Goal: Task Accomplishment & Management: Manage account settings

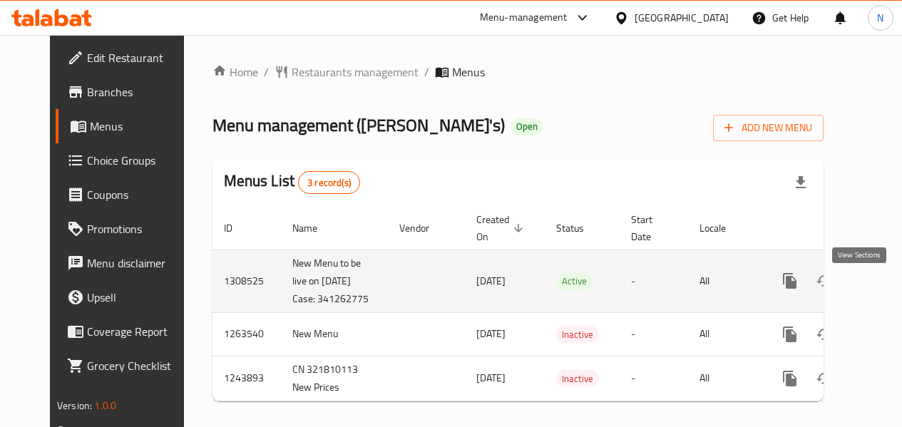
click at [884, 290] on icon "enhanced table" at bounding box center [892, 280] width 17 height 17
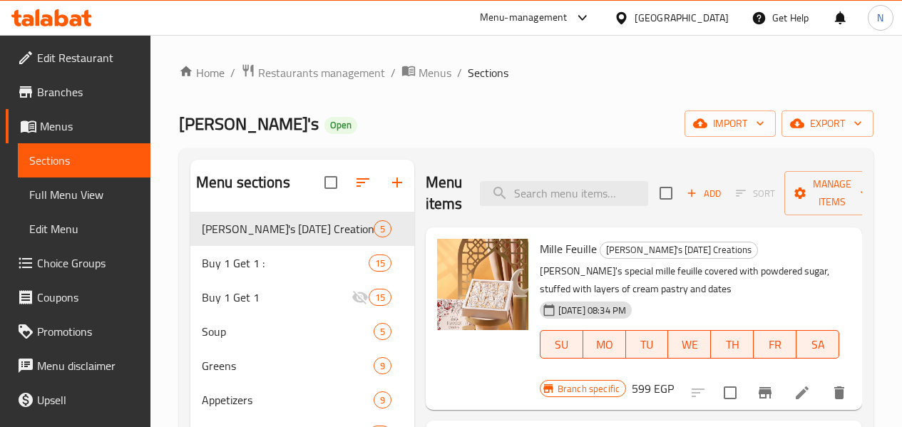
click at [125, 261] on span "Choice Groups" at bounding box center [88, 263] width 102 height 17
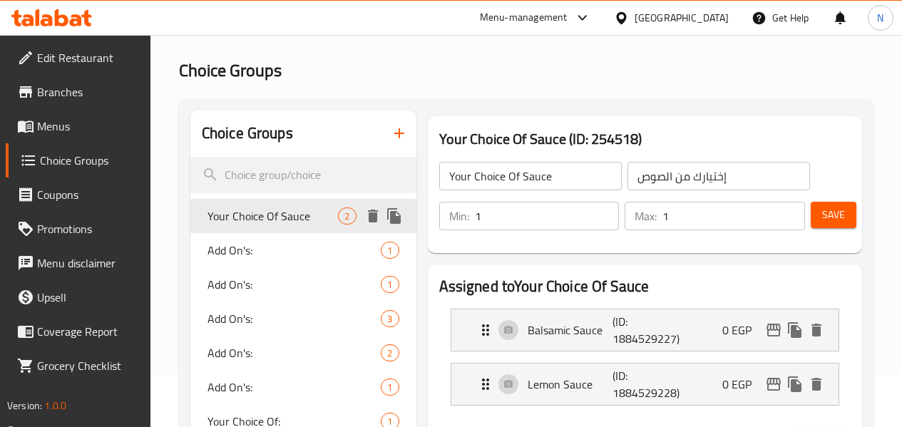
scroll to position [143, 0]
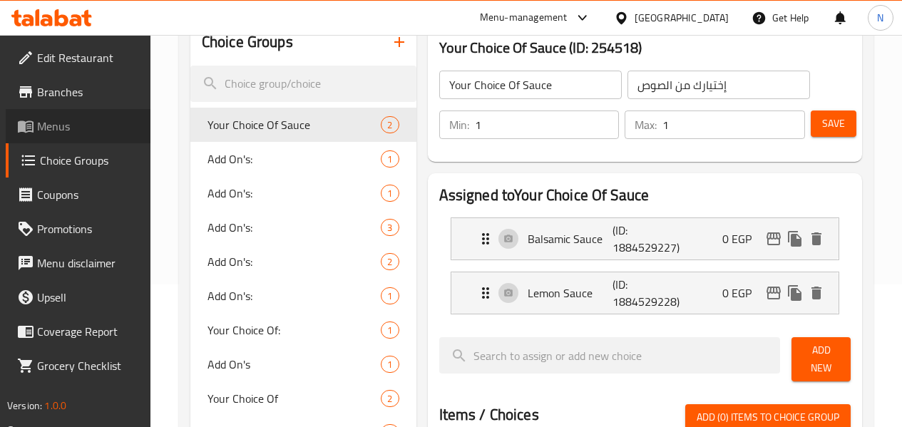
click at [91, 136] on link "Menus" at bounding box center [78, 126] width 145 height 34
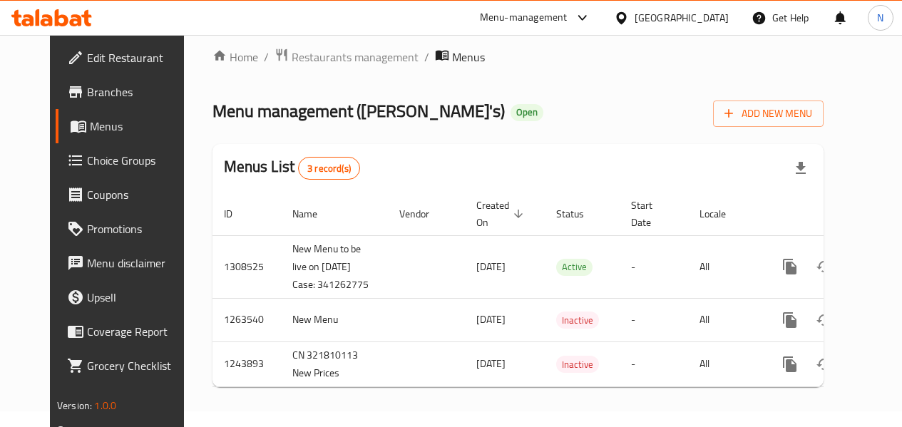
click at [68, 16] on icon at bounding box center [51, 17] width 81 height 17
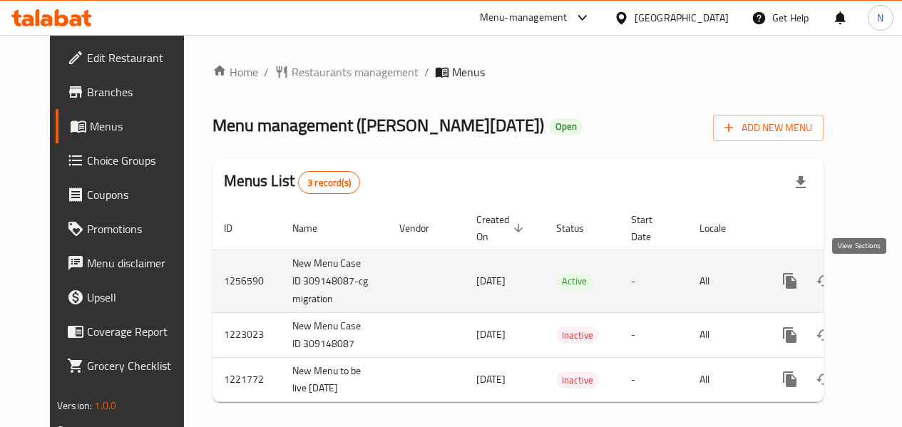
click at [884, 278] on icon "enhanced table" at bounding box center [892, 280] width 17 height 17
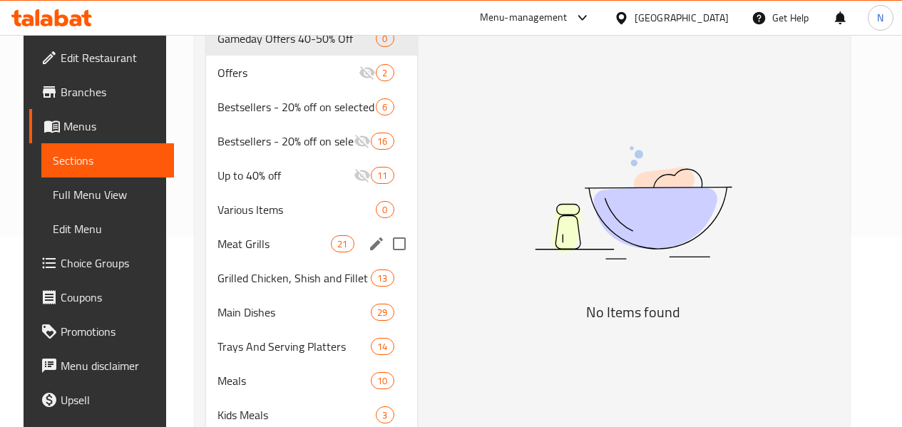
scroll to position [214, 0]
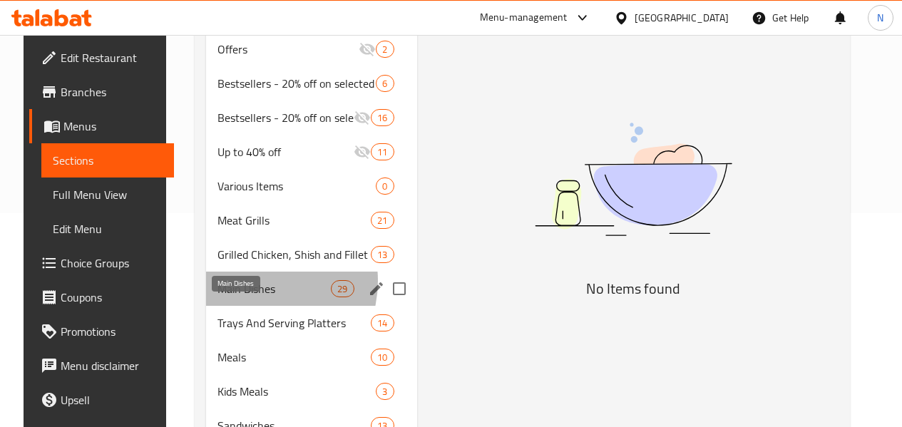
click at [240, 297] on span "Main Dishes" at bounding box center [274, 288] width 113 height 17
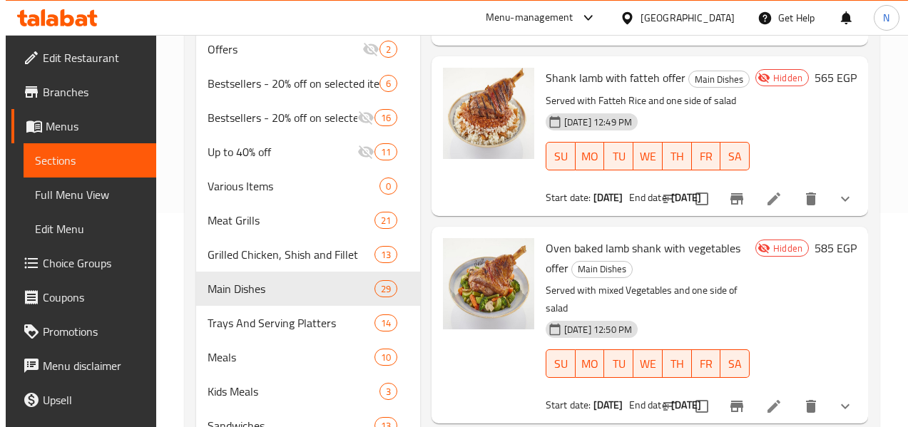
scroll to position [143, 0]
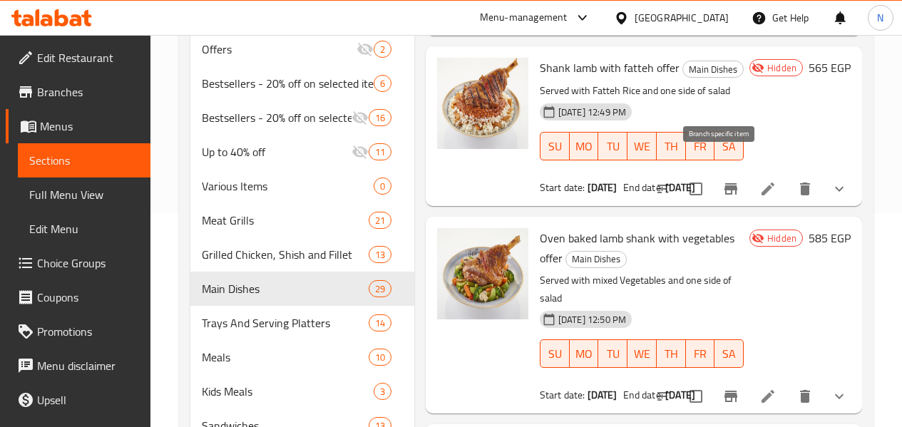
click at [728, 180] on icon "Branch-specific-item" at bounding box center [731, 188] width 17 height 17
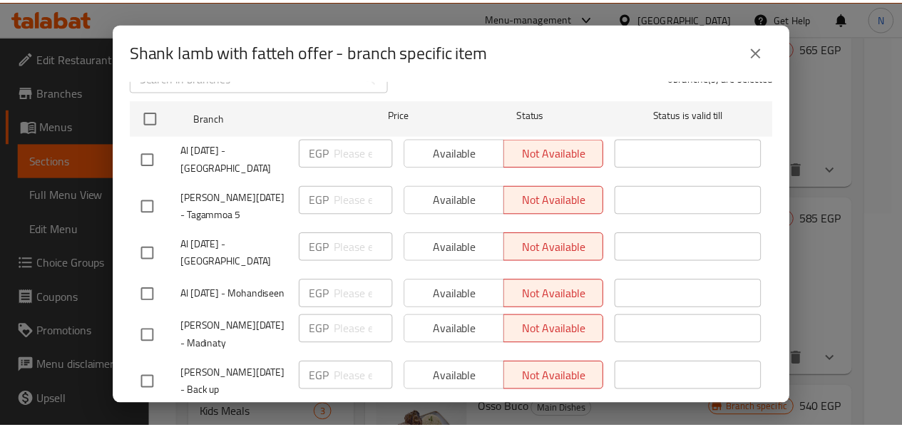
scroll to position [214, 0]
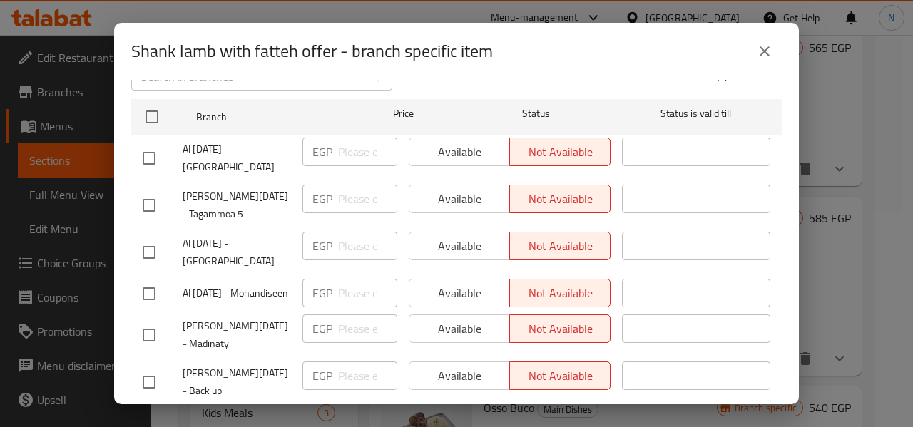
click at [754, 47] on button "close" at bounding box center [765, 51] width 34 height 34
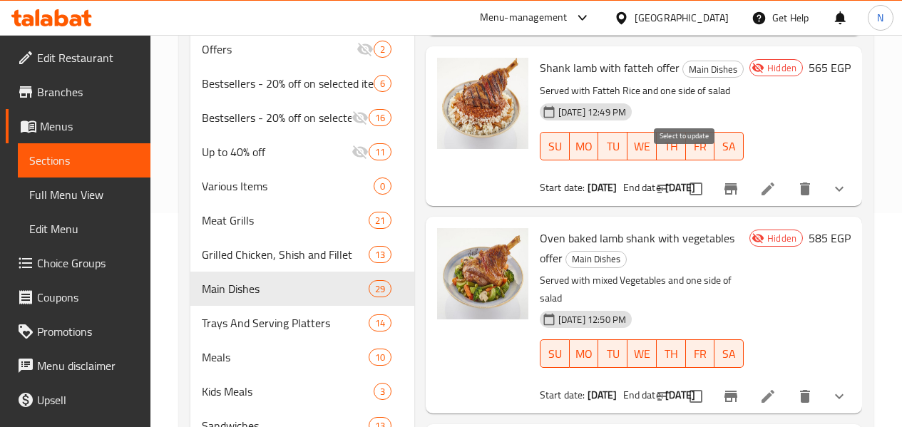
click at [695, 174] on input "checkbox" at bounding box center [696, 189] width 30 height 30
checkbox input "true"
click at [688, 382] on input "checkbox" at bounding box center [696, 397] width 30 height 30
checkbox input "true"
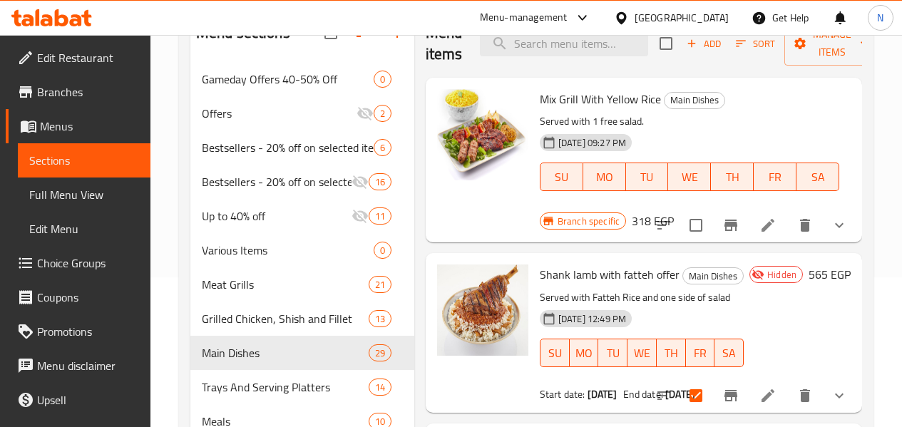
scroll to position [0, 0]
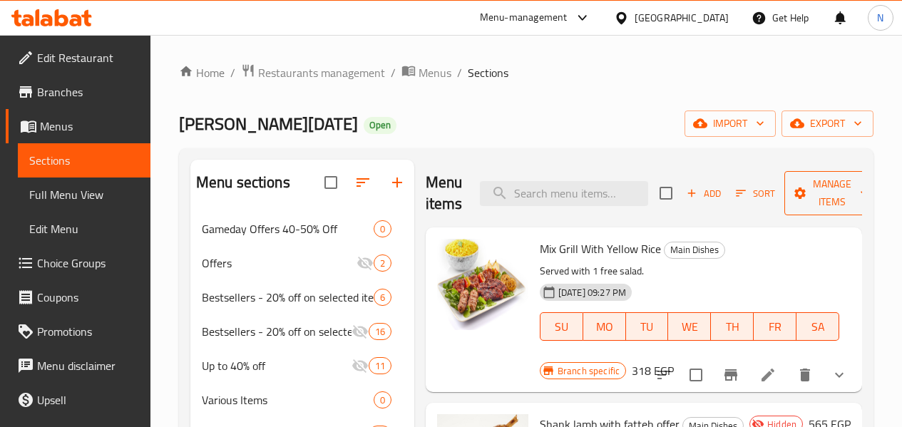
click at [796, 195] on span "Manage items" at bounding box center [832, 193] width 73 height 36
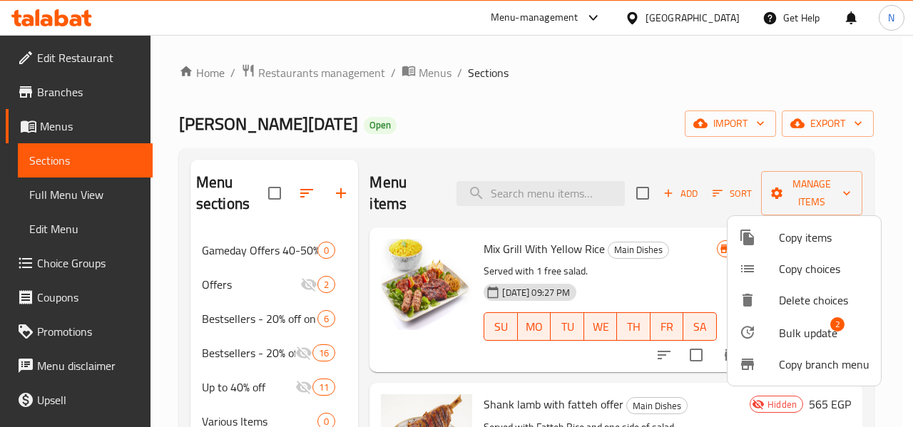
click at [800, 329] on span "Bulk update" at bounding box center [808, 333] width 58 height 17
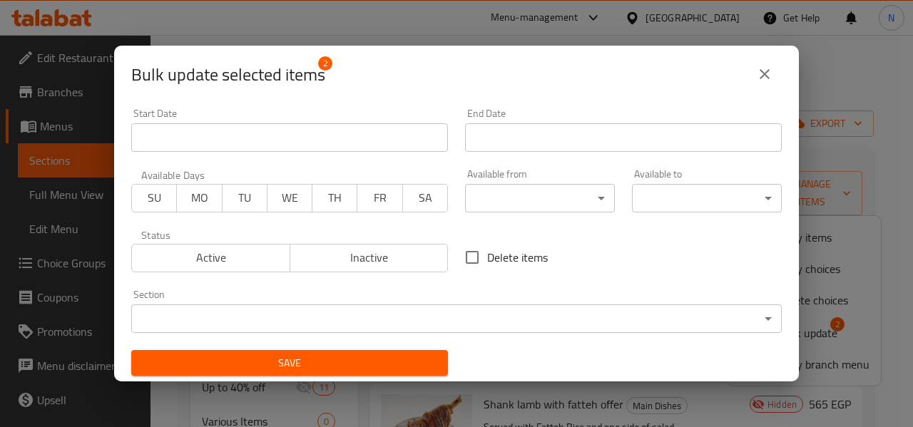
click at [132, 259] on button "Active" at bounding box center [210, 258] width 159 height 29
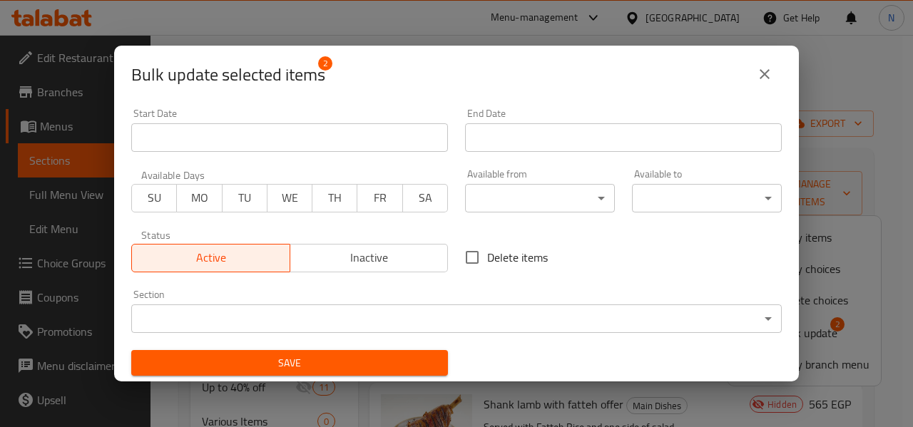
click at [188, 265] on span "Active" at bounding box center [211, 258] width 147 height 21
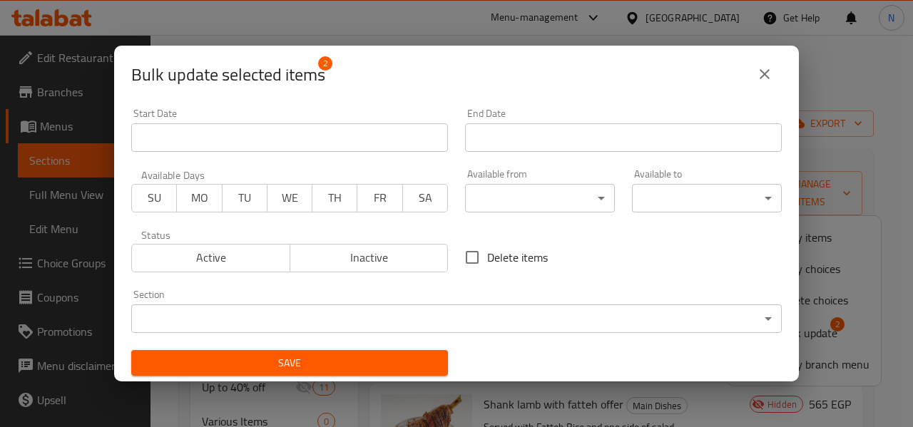
click at [240, 248] on span "Active" at bounding box center [211, 258] width 147 height 21
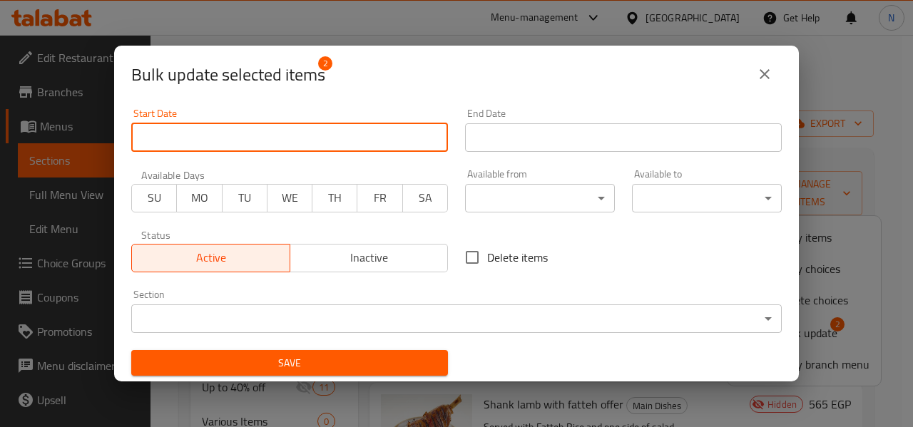
click at [428, 136] on input "Start Date" at bounding box center [289, 137] width 317 height 29
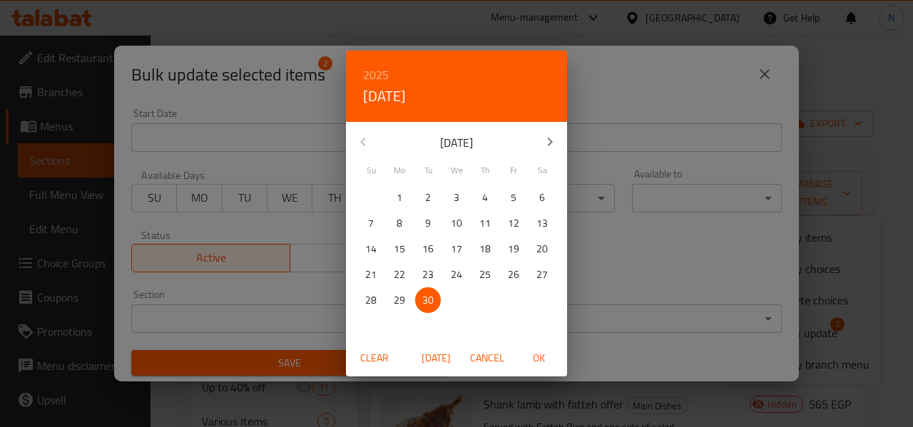
drag, startPoint x: 647, startPoint y: 234, endPoint x: 540, endPoint y: 316, distance: 134.8
click at [647, 234] on div "2025 Tue, Sep 30 September 2025 Su Mo Tu We Th Fr Sa 31 1 2 3 4 5 6 7 8 9 10 11…" at bounding box center [456, 213] width 913 height 427
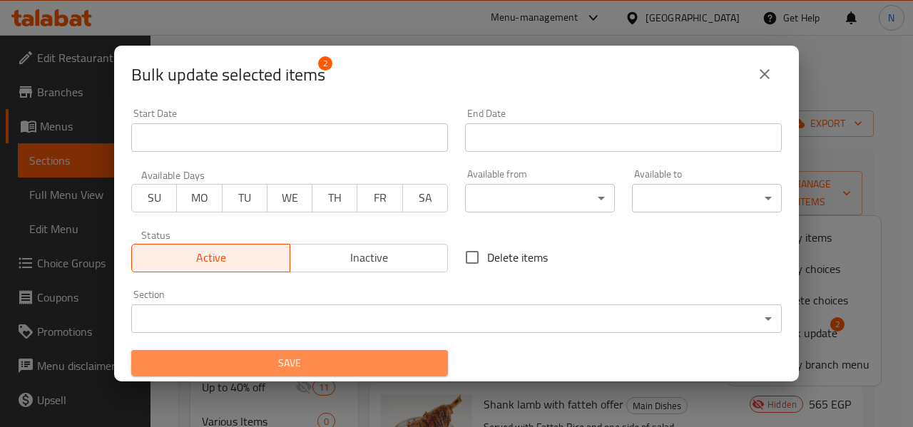
click at [394, 359] on span "Save" at bounding box center [290, 364] width 294 height 18
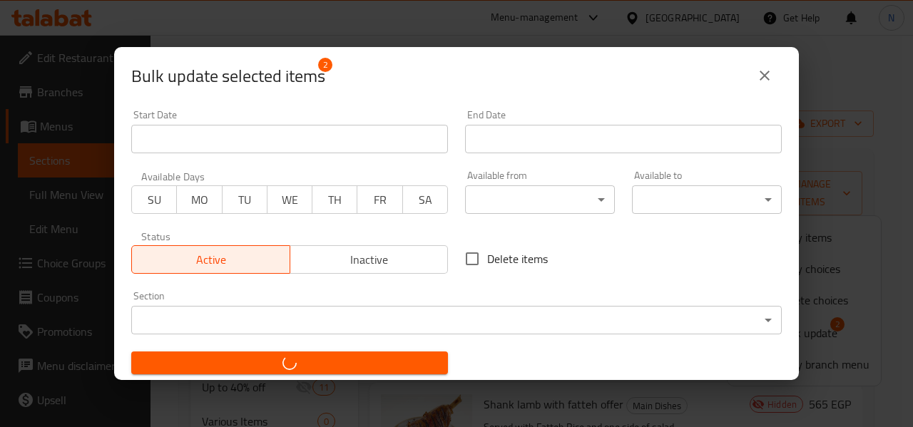
checkbox input "false"
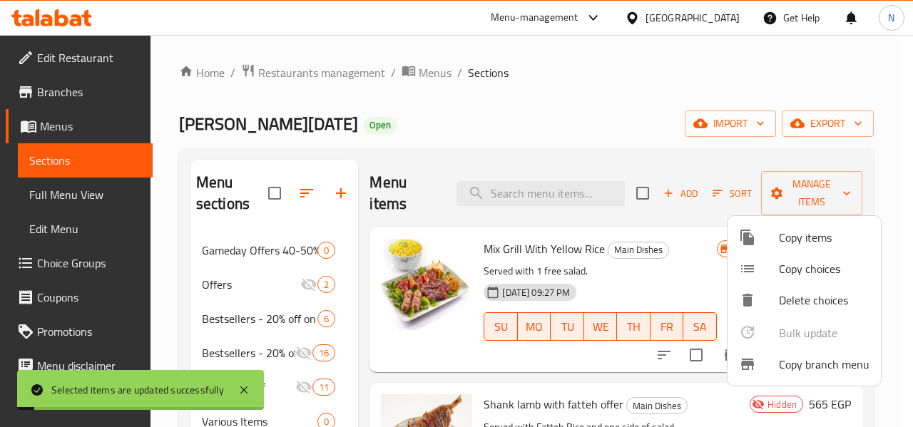
click at [685, 288] on div at bounding box center [456, 213] width 913 height 427
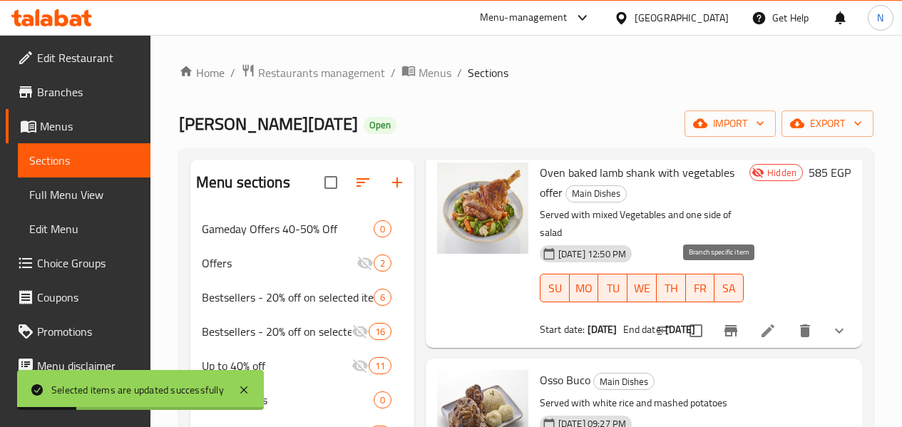
scroll to position [428, 0]
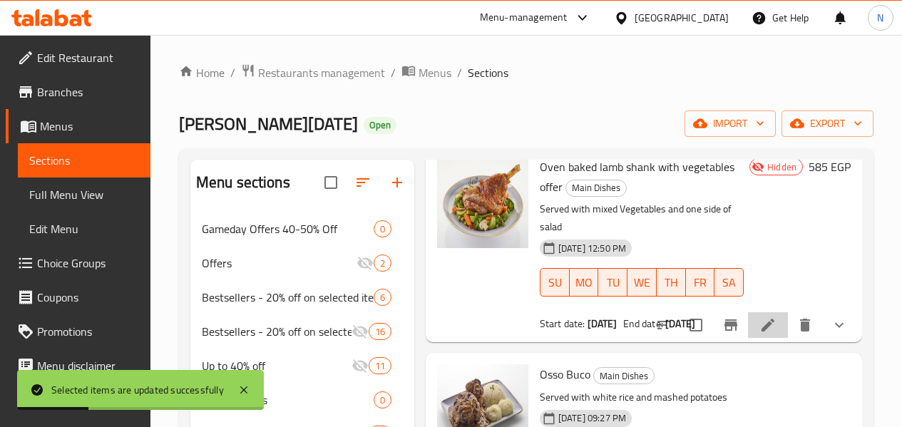
click at [768, 312] on li at bounding box center [768, 325] width 40 height 26
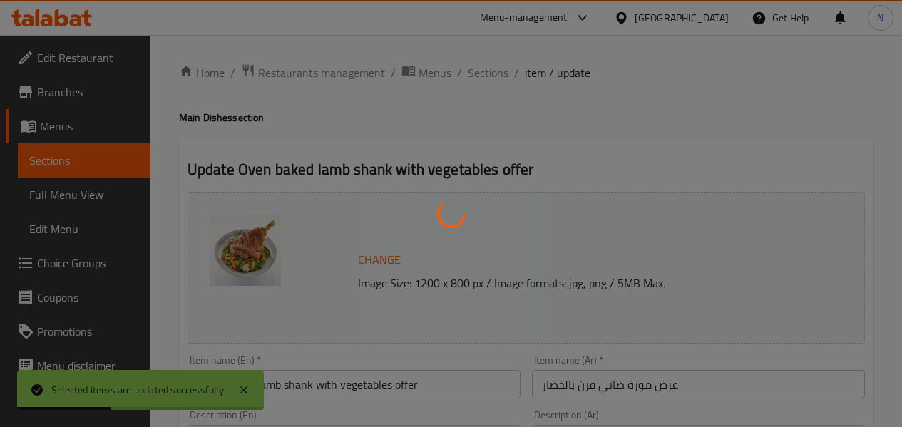
type input "اختيارك من السلطة:"
type input "1"
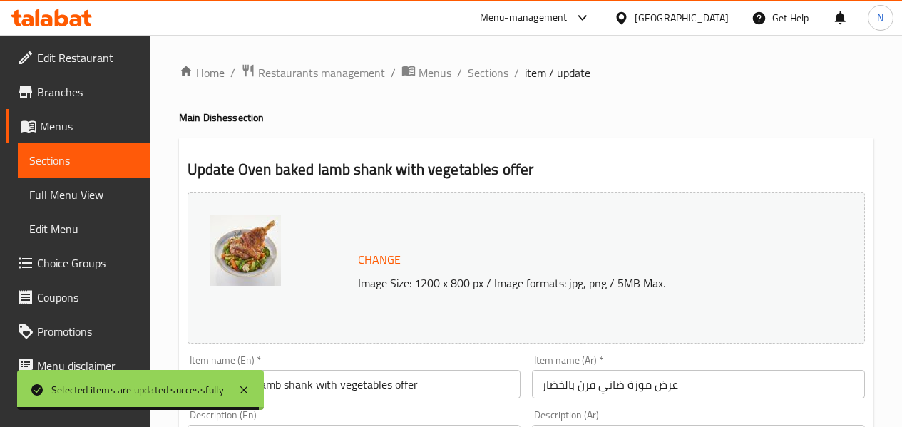
click at [478, 78] on span "Sections" at bounding box center [488, 72] width 41 height 17
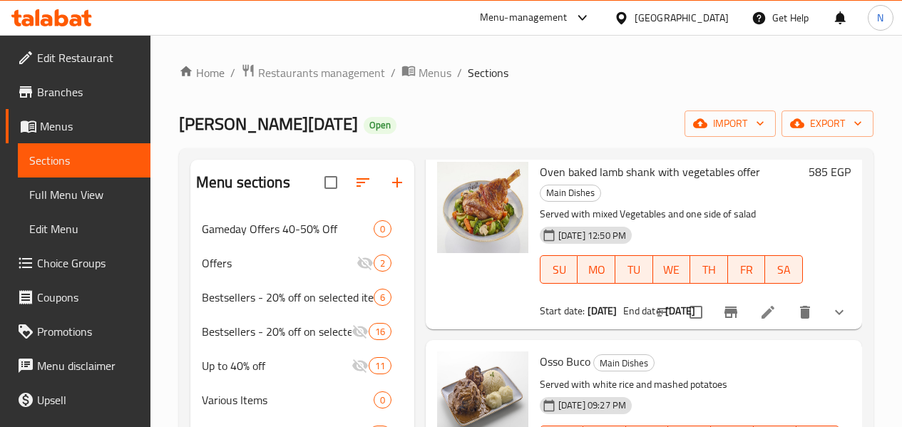
scroll to position [428, 0]
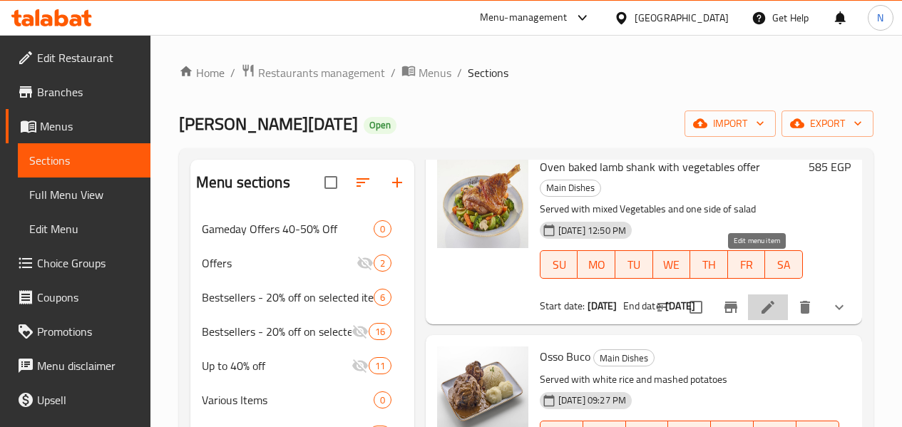
click at [762, 301] on icon at bounding box center [768, 307] width 13 height 13
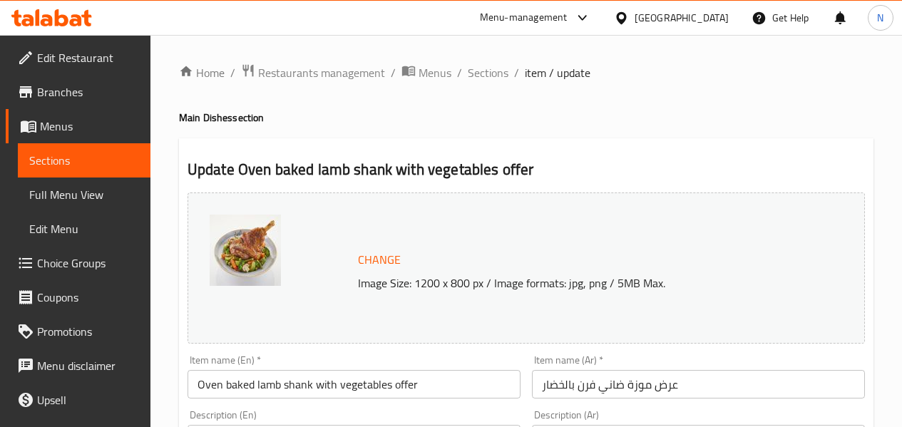
click at [516, 80] on li "/" at bounding box center [516, 72] width 5 height 17
click at [500, 81] on span "Sections" at bounding box center [488, 72] width 41 height 17
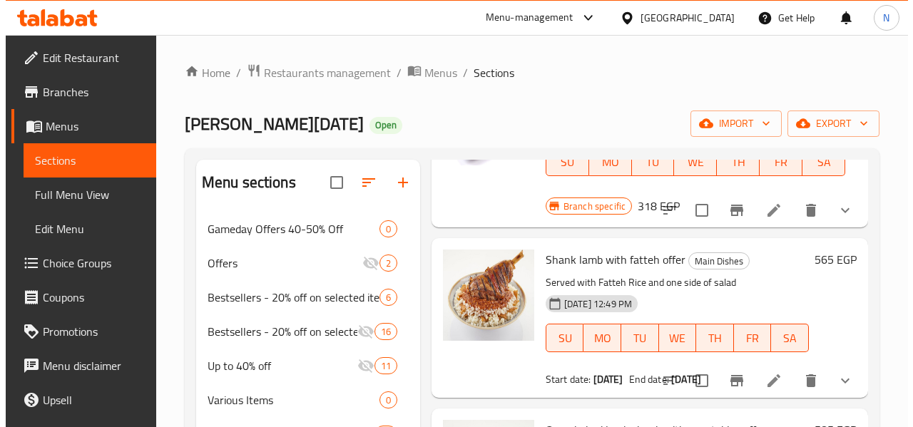
scroll to position [214, 0]
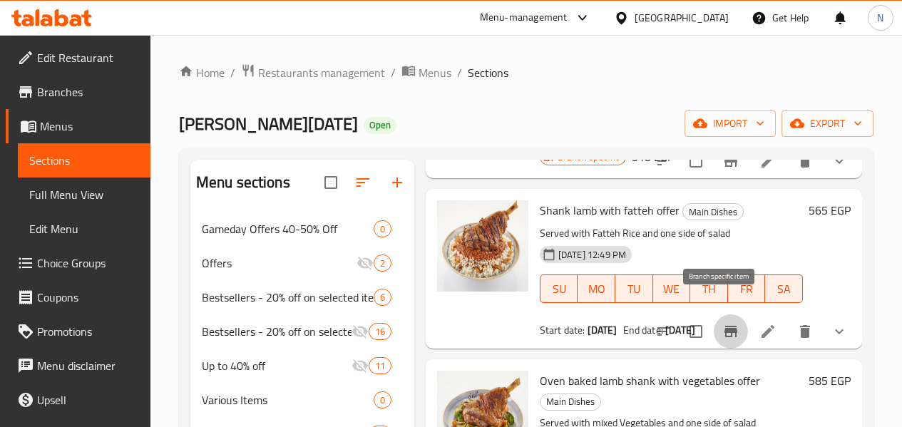
click at [729, 315] on button "Branch-specific-item" at bounding box center [731, 332] width 34 height 34
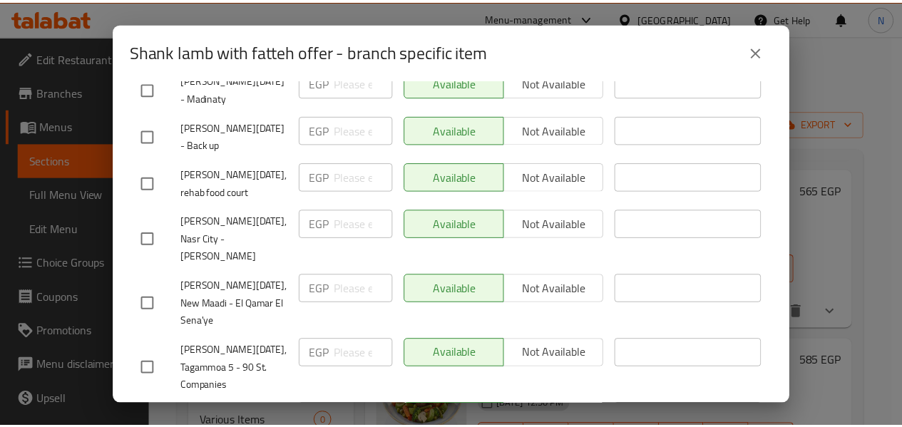
scroll to position [469, 0]
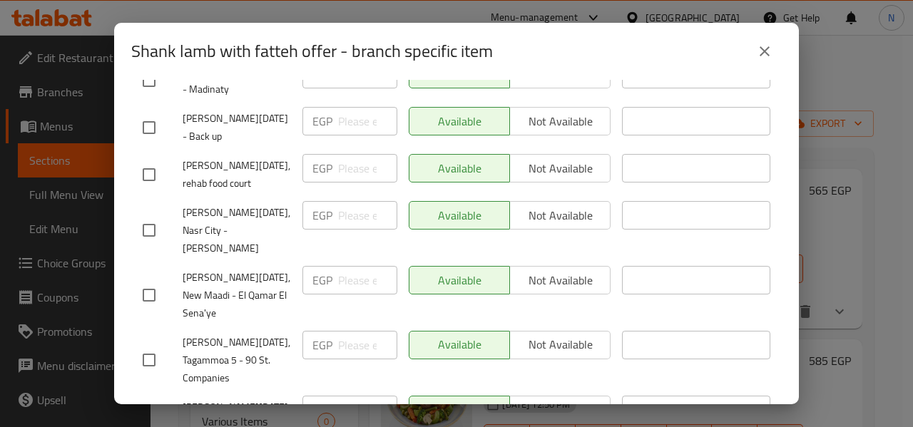
click at [778, 47] on button "close" at bounding box center [765, 51] width 34 height 34
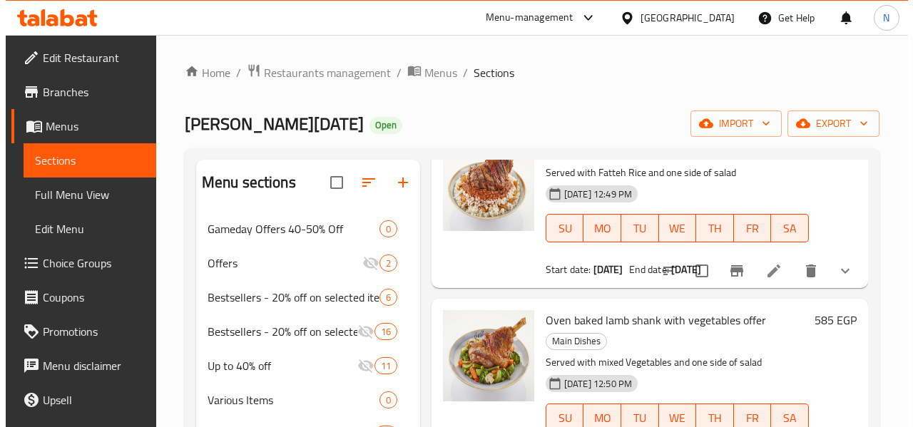
scroll to position [357, 0]
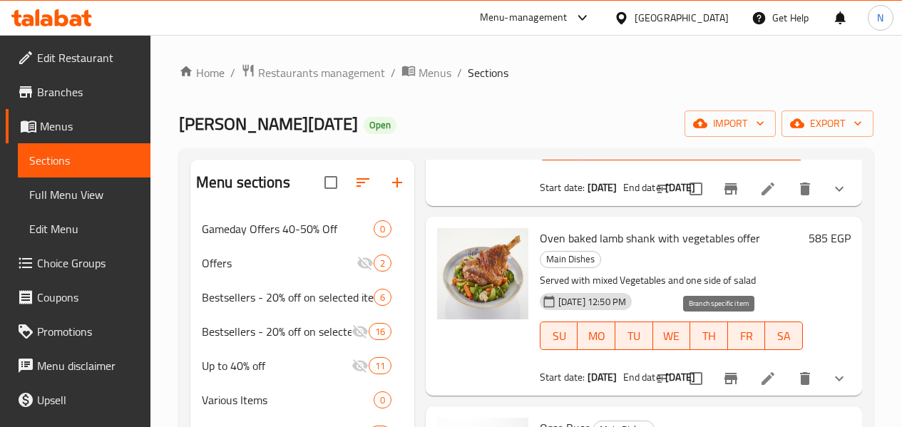
click at [717, 362] on button "Branch-specific-item" at bounding box center [731, 379] width 34 height 34
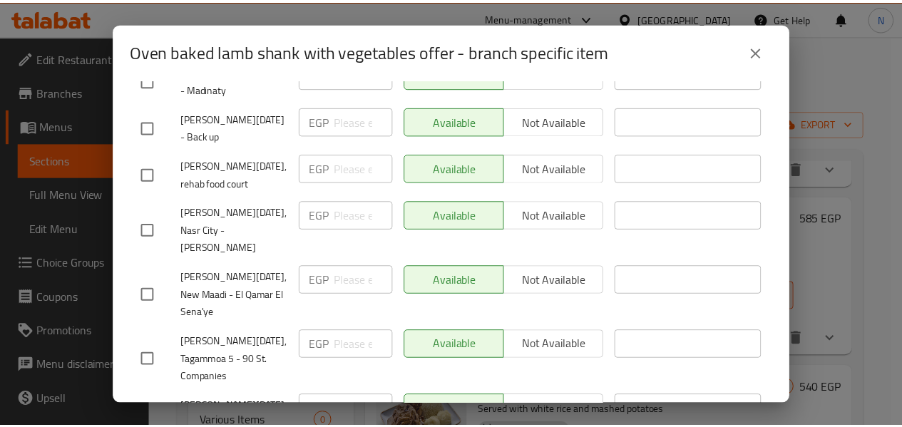
scroll to position [112, 0]
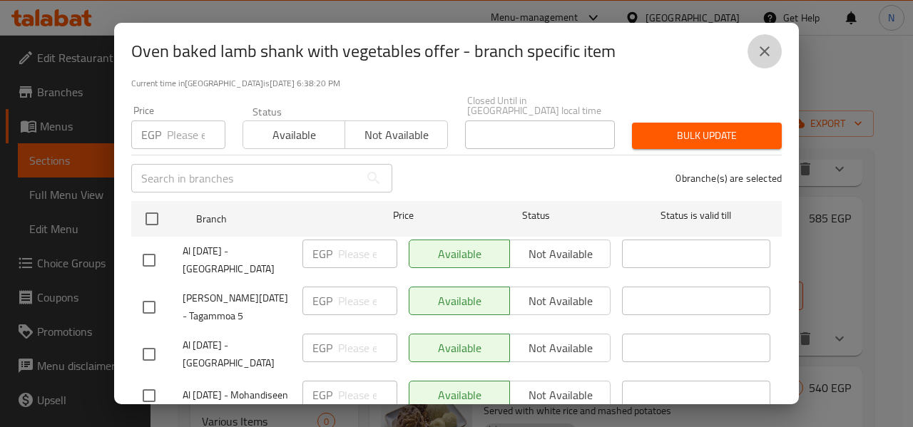
drag, startPoint x: 760, startPoint y: 49, endPoint x: 646, endPoint y: 70, distance: 116.1
click at [760, 49] on icon "close" at bounding box center [764, 51] width 17 height 17
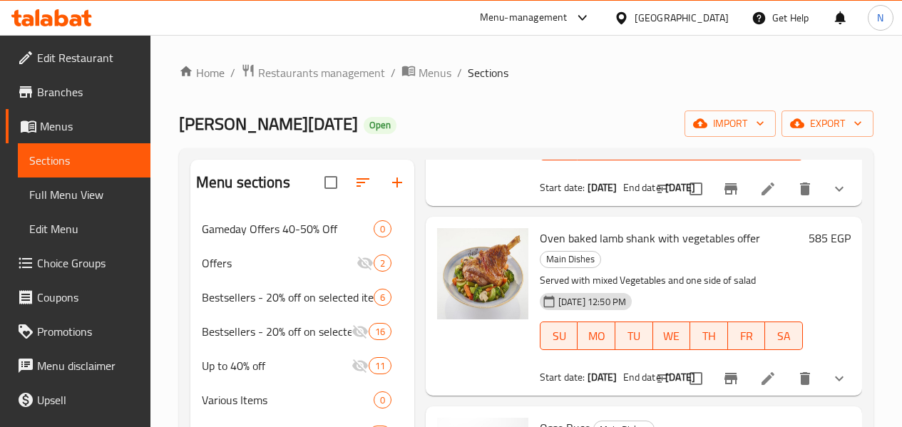
click at [113, 183] on link "Full Menu View" at bounding box center [84, 195] width 133 height 34
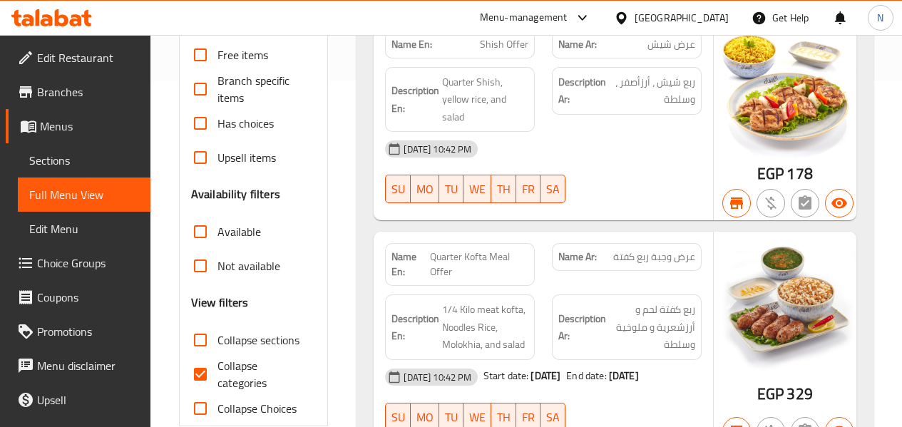
scroll to position [357, 0]
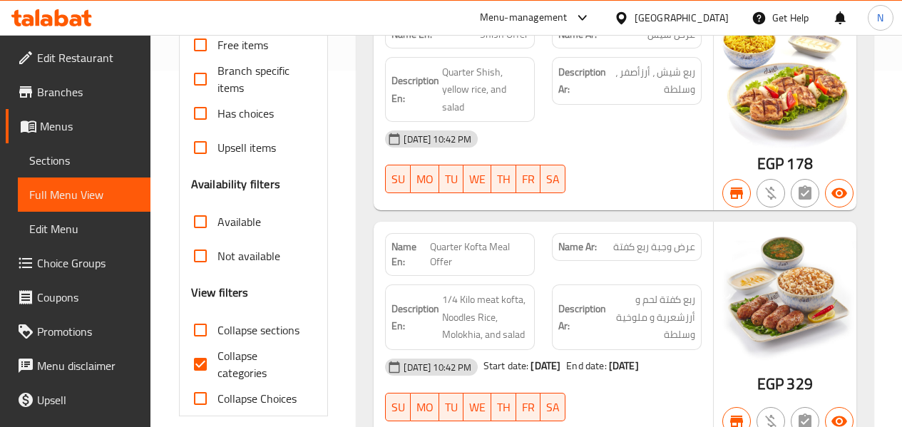
click at [257, 327] on span "Collapse sections" at bounding box center [259, 330] width 82 height 17
click at [218, 327] on input "Collapse sections" at bounding box center [200, 330] width 34 height 34
checkbox input "true"
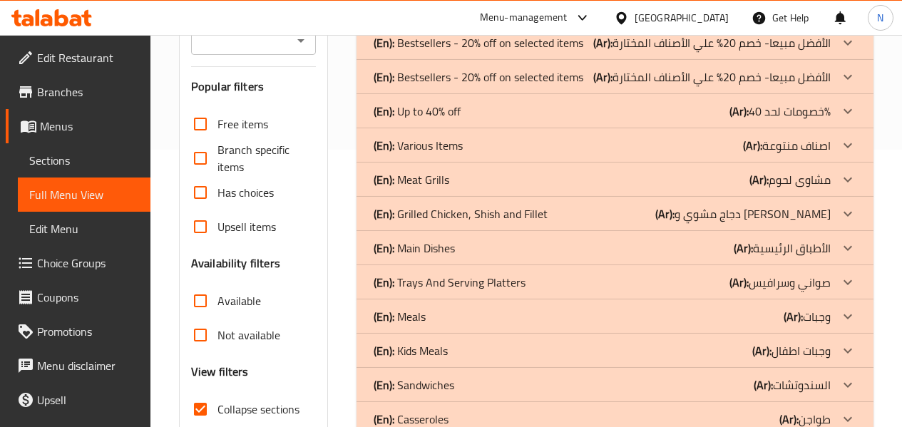
scroll to position [285, 0]
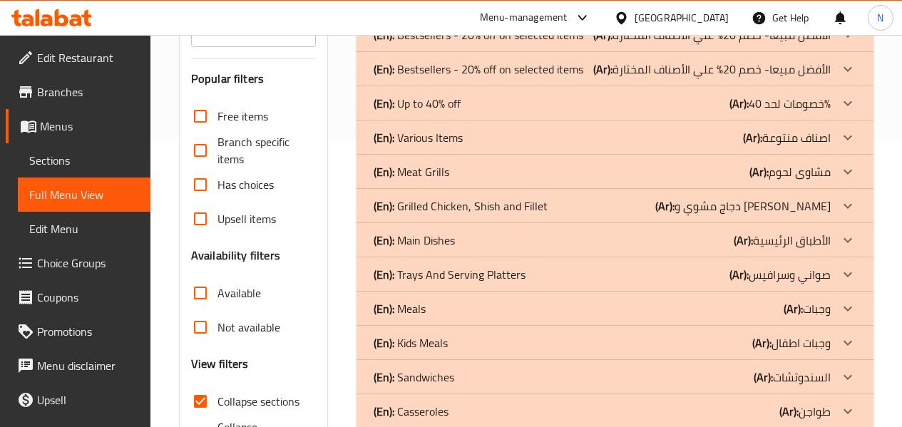
click at [426, 254] on div "(En): Main Dishes (Ar): الأطباق الرئيسية" at bounding box center [615, 240] width 517 height 34
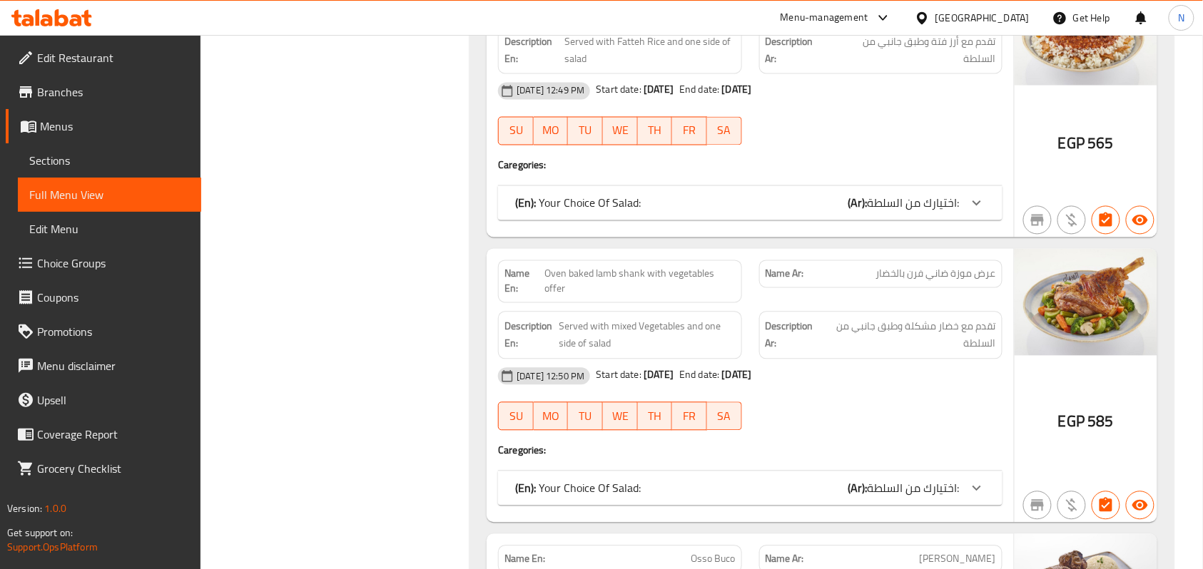
scroll to position [808, 0]
